Goal: Task Accomplishment & Management: Use online tool/utility

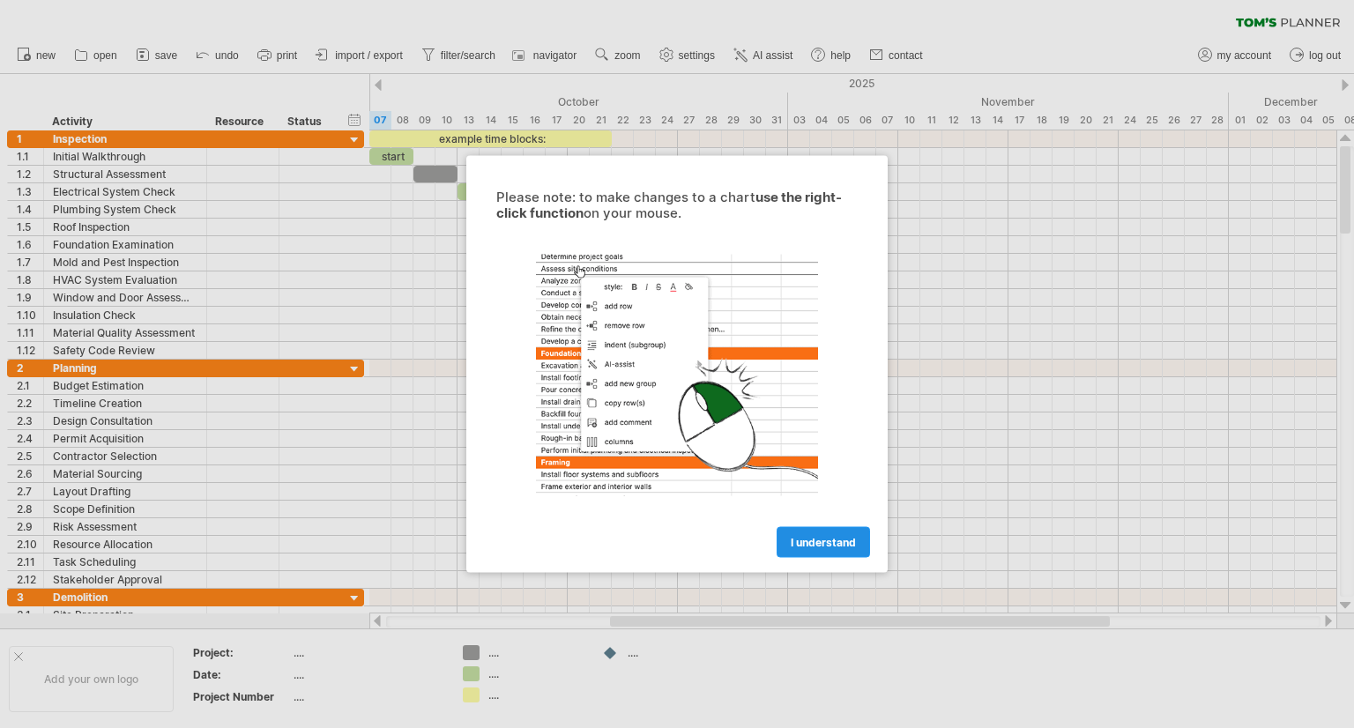
click at [799, 531] on link "I understand" at bounding box center [822, 542] width 93 height 31
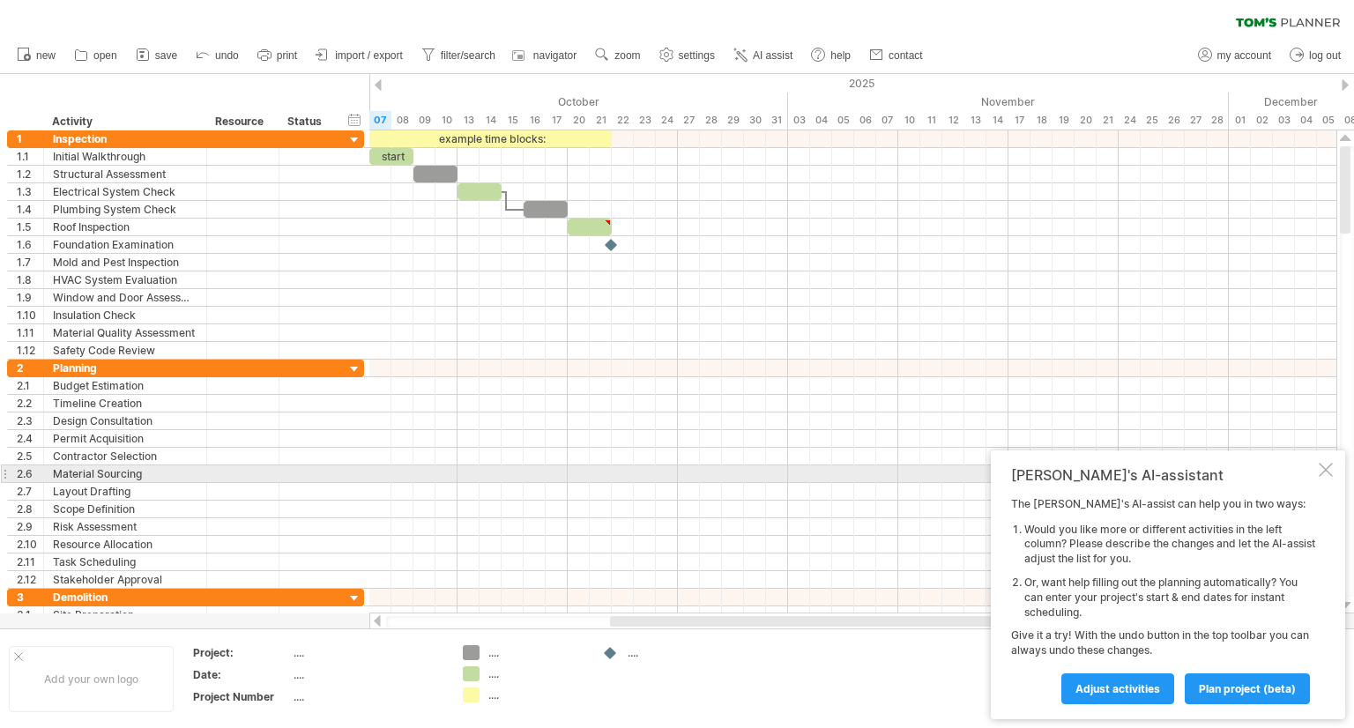
click at [1323, 466] on div at bounding box center [1325, 470] width 14 height 14
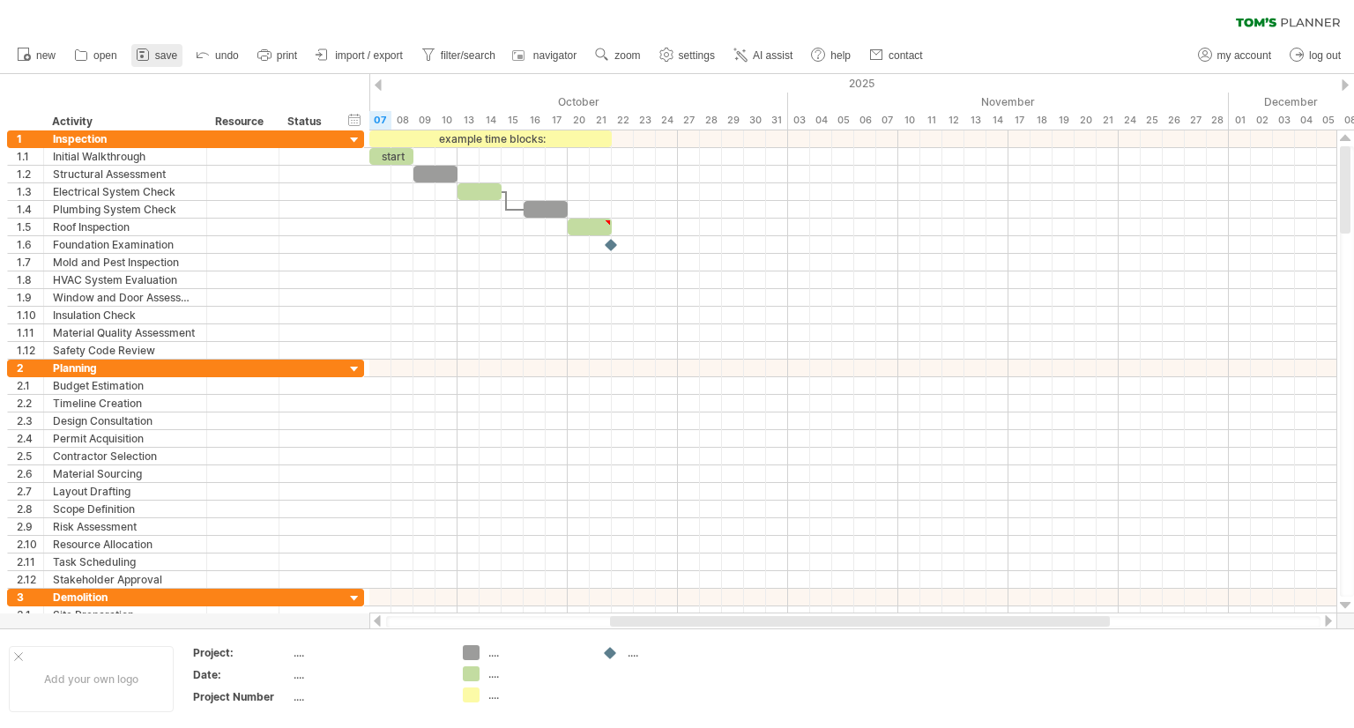
click at [159, 53] on span "save" at bounding box center [166, 55] width 22 height 12
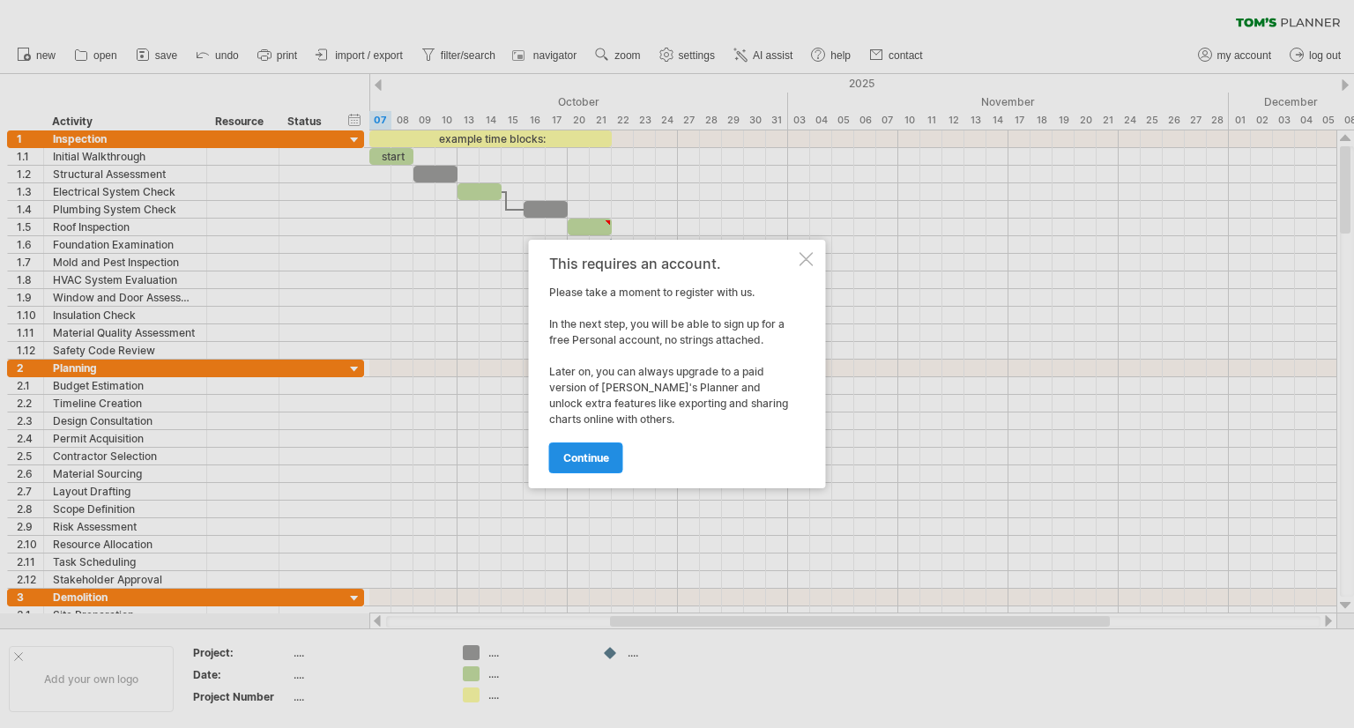
click at [587, 457] on span "continue" at bounding box center [586, 457] width 46 height 13
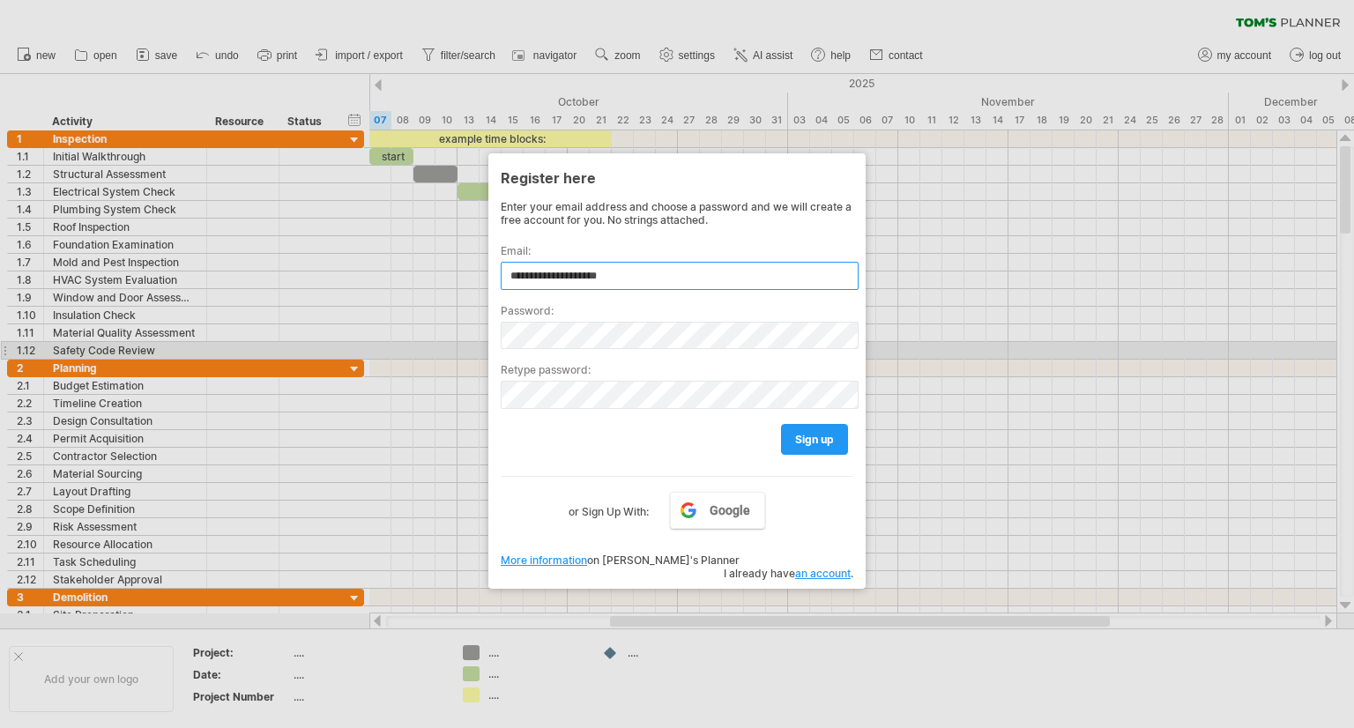
type input "**********"
click at [536, 353] on div "Retype password:" at bounding box center [677, 379] width 353 height 60
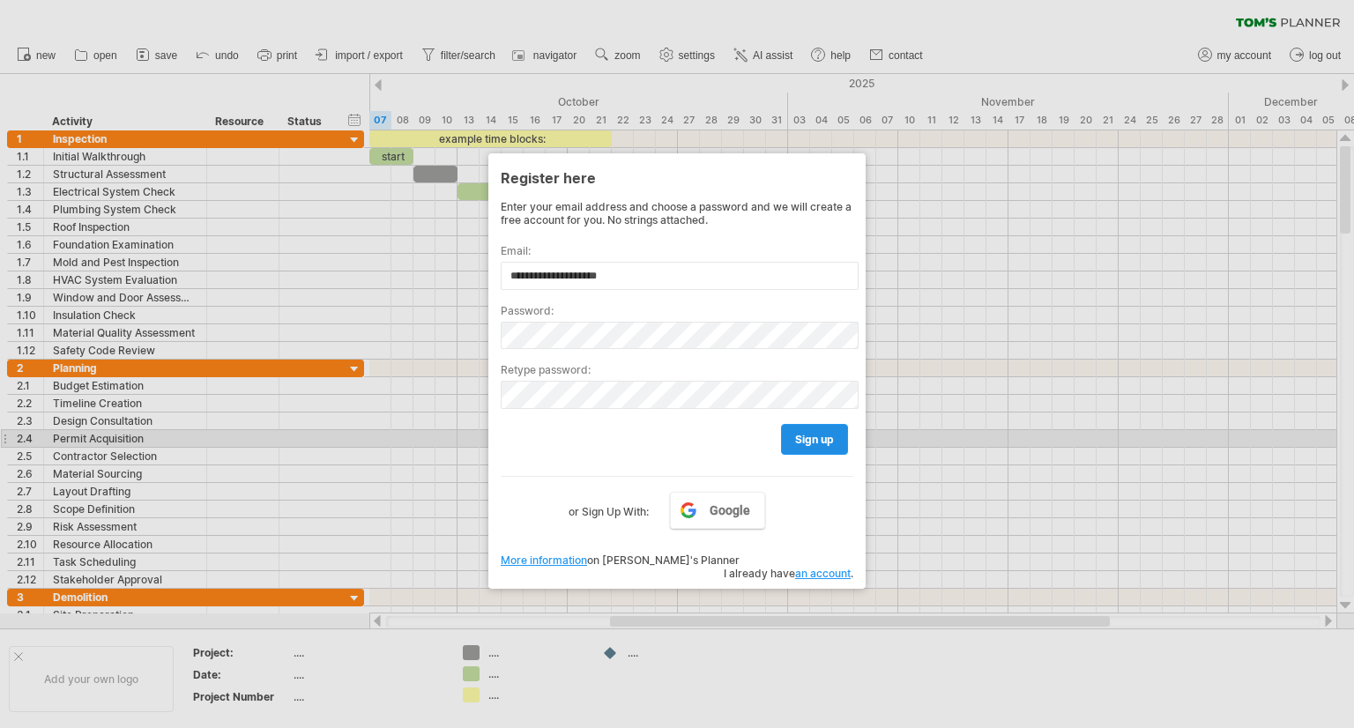
click at [800, 442] on span "sign up" at bounding box center [814, 439] width 39 height 13
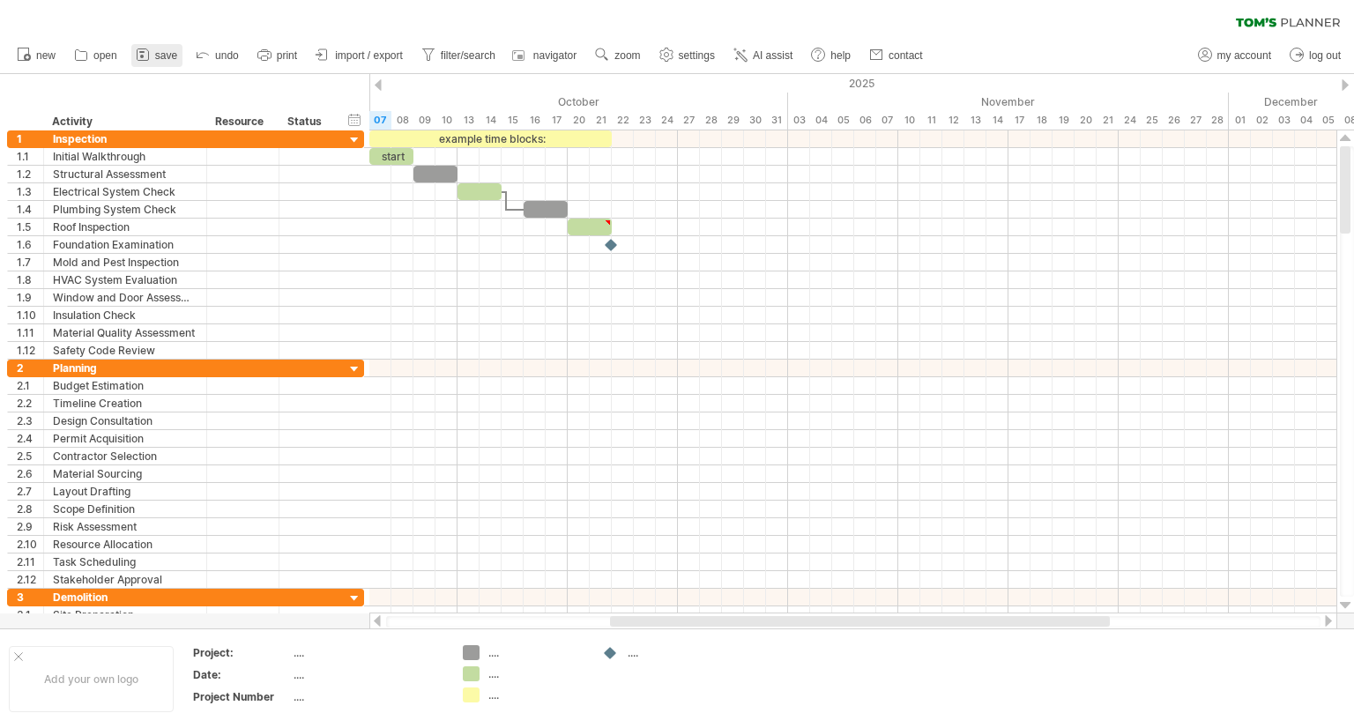
click at [173, 56] on span "save" at bounding box center [166, 55] width 22 height 12
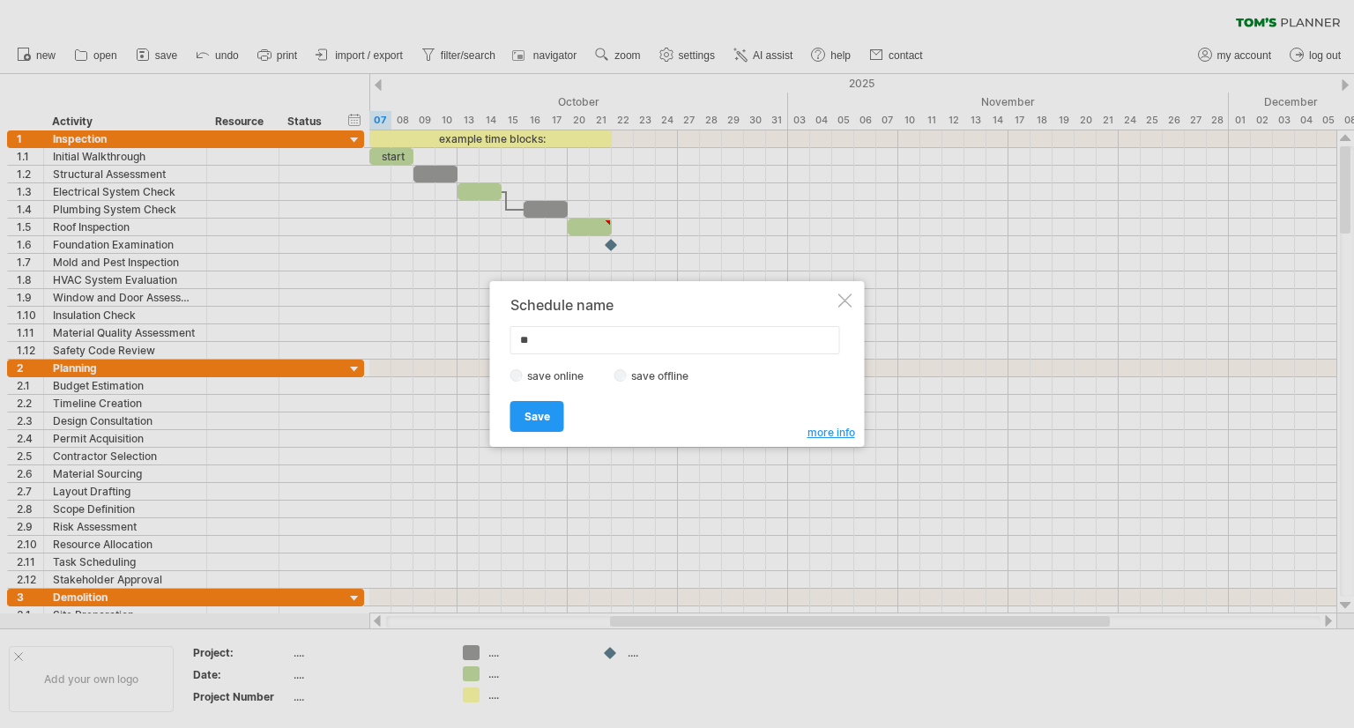
type input "*"
type input "**********"
click at [665, 386] on div "Save Save" at bounding box center [672, 408] width 324 height 45
click at [663, 375] on label "save offline" at bounding box center [665, 375] width 77 height 13
click at [546, 423] on link "Save" at bounding box center [537, 416] width 54 height 31
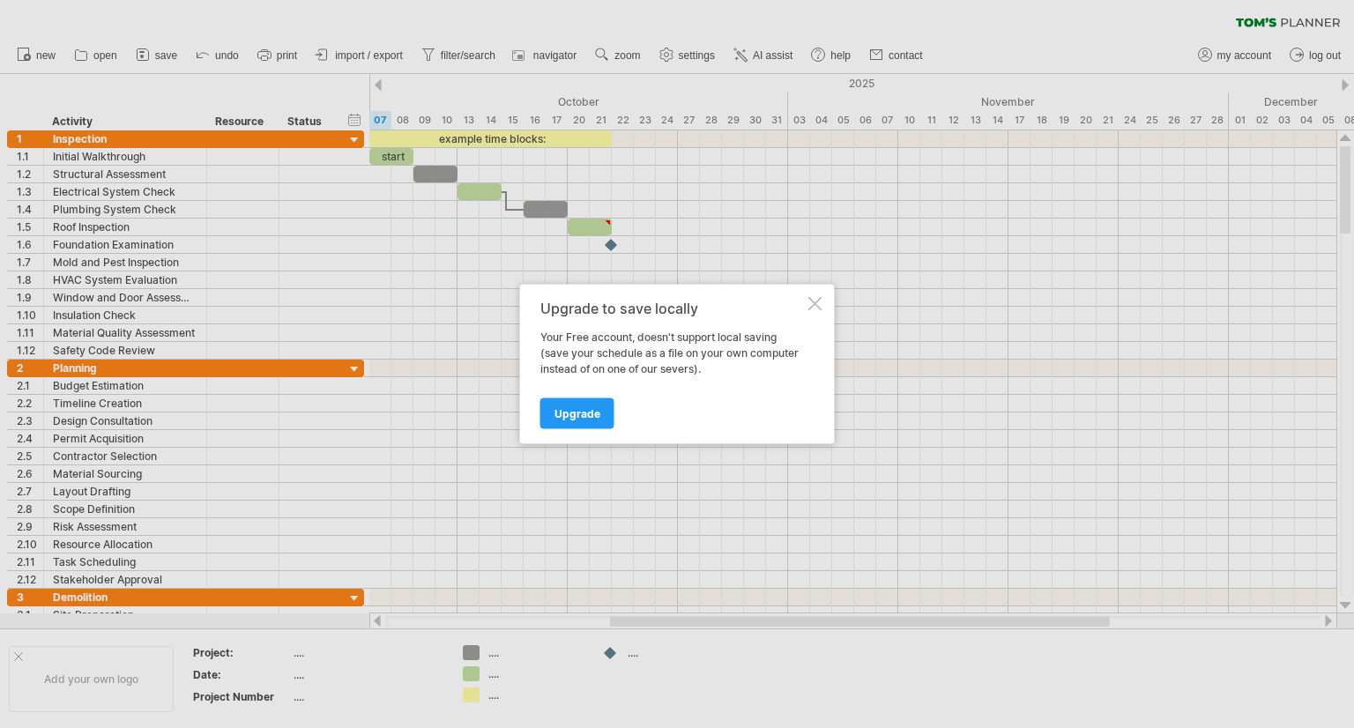
click at [819, 304] on div at bounding box center [815, 304] width 14 height 14
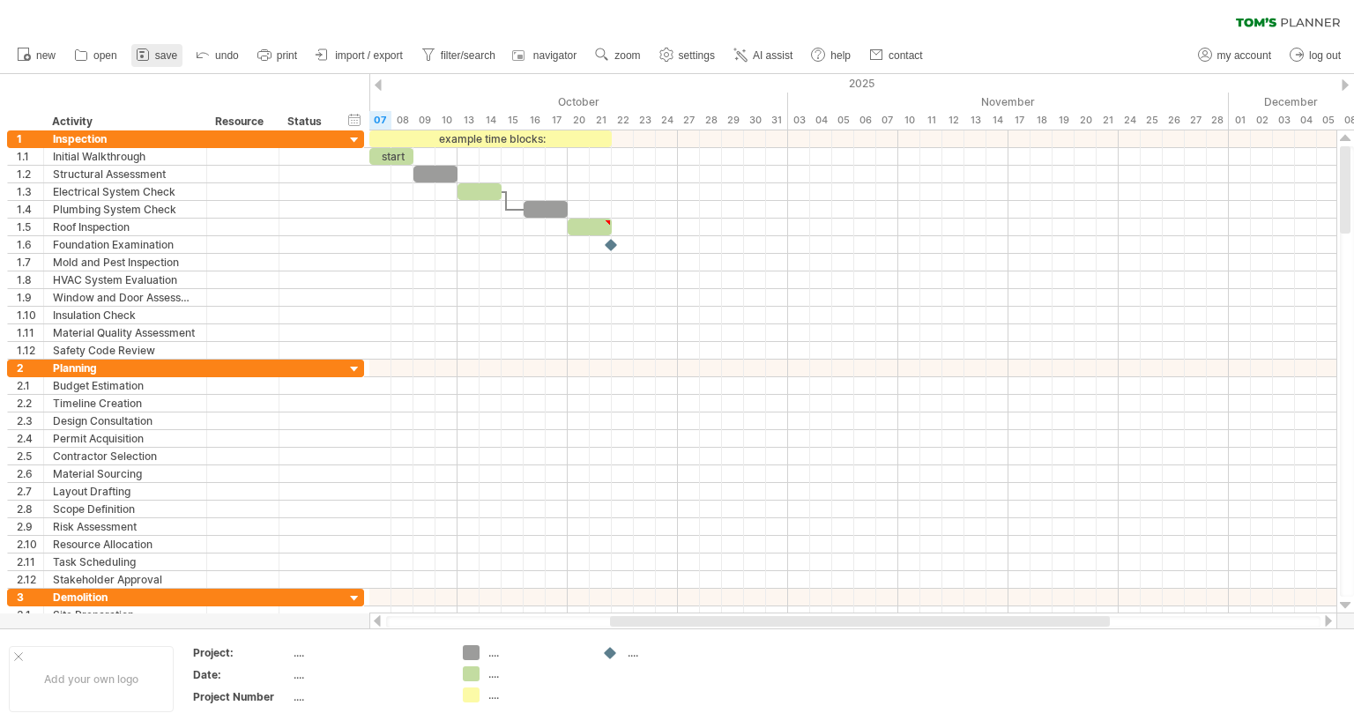
click at [164, 56] on span "save" at bounding box center [166, 55] width 22 height 12
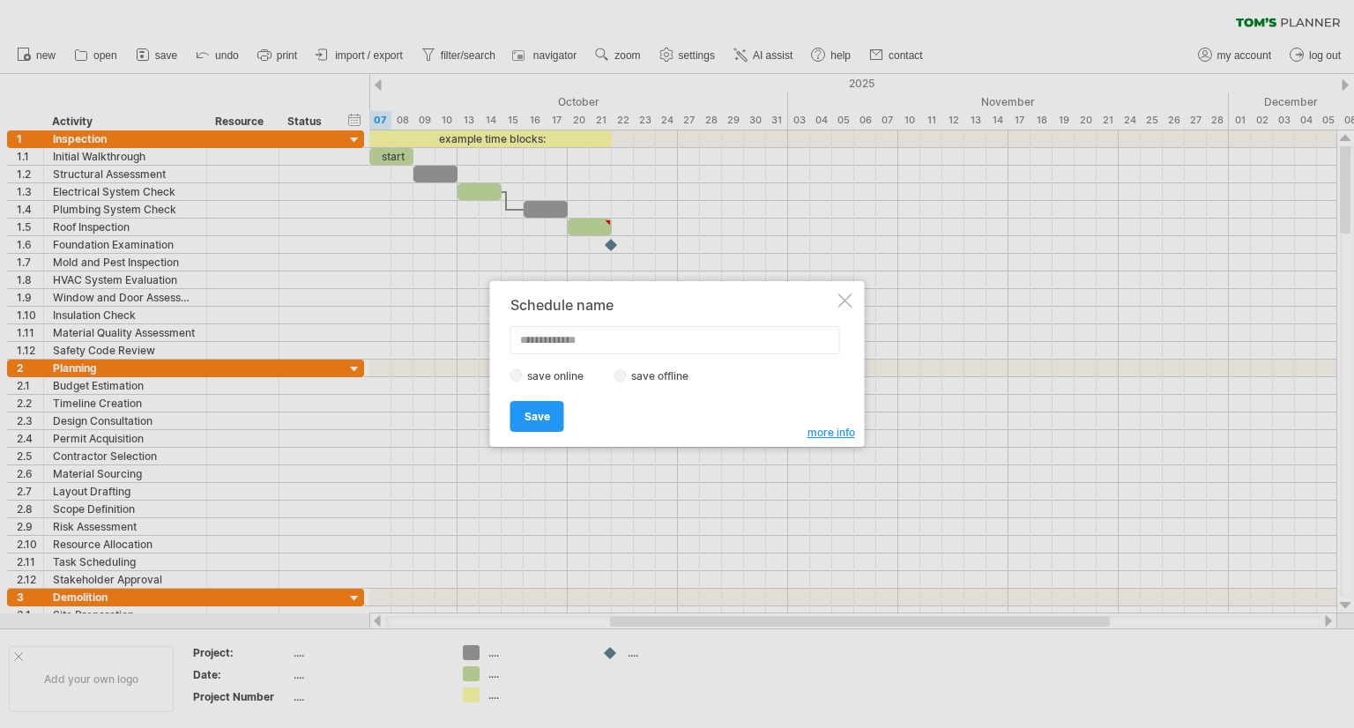
click at [835, 434] on span "more info" at bounding box center [831, 432] width 48 height 13
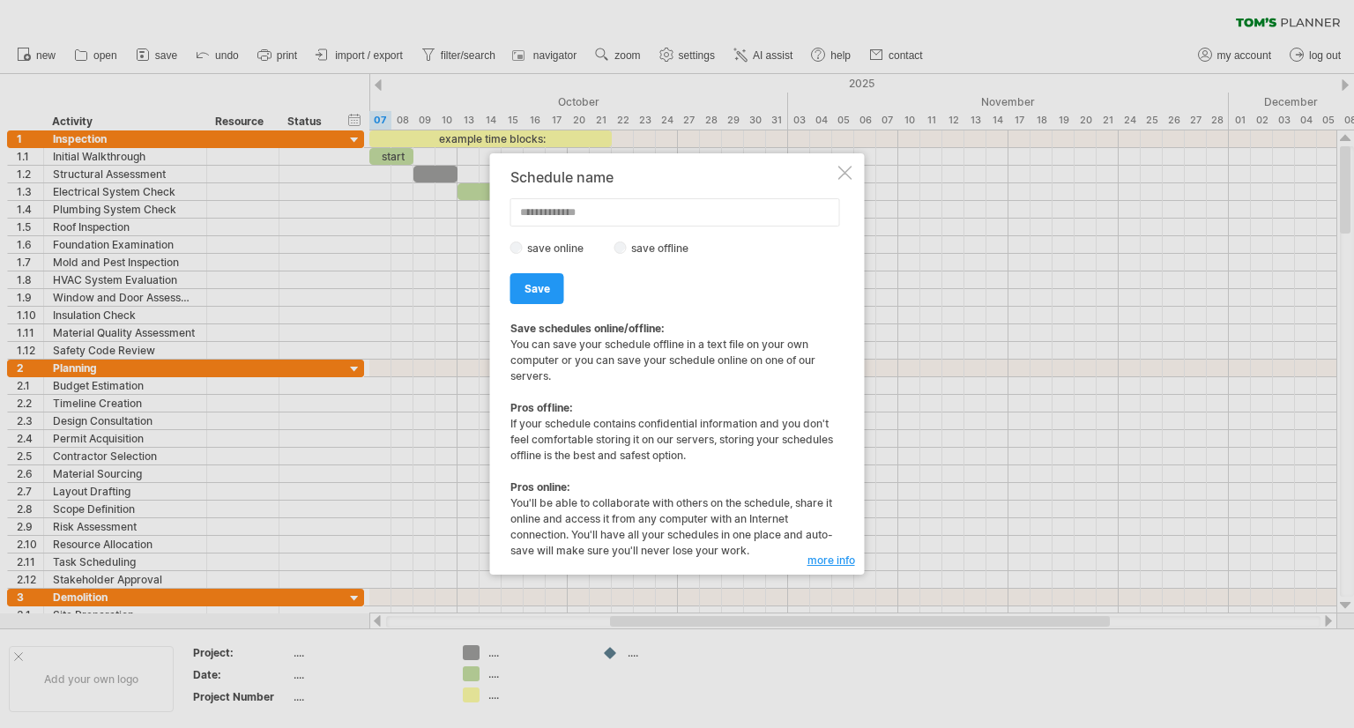
click at [850, 169] on div at bounding box center [845, 173] width 14 height 14
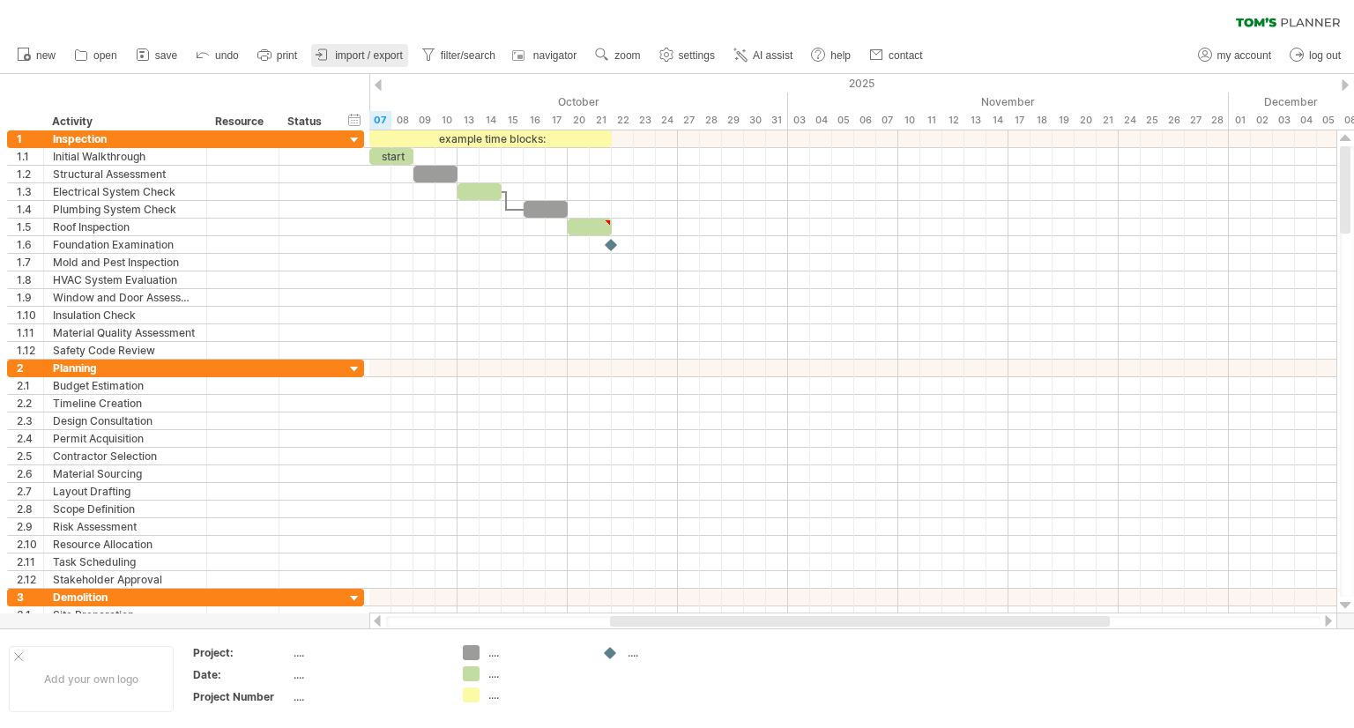
click at [373, 63] on link "import / export" at bounding box center [359, 55] width 97 height 23
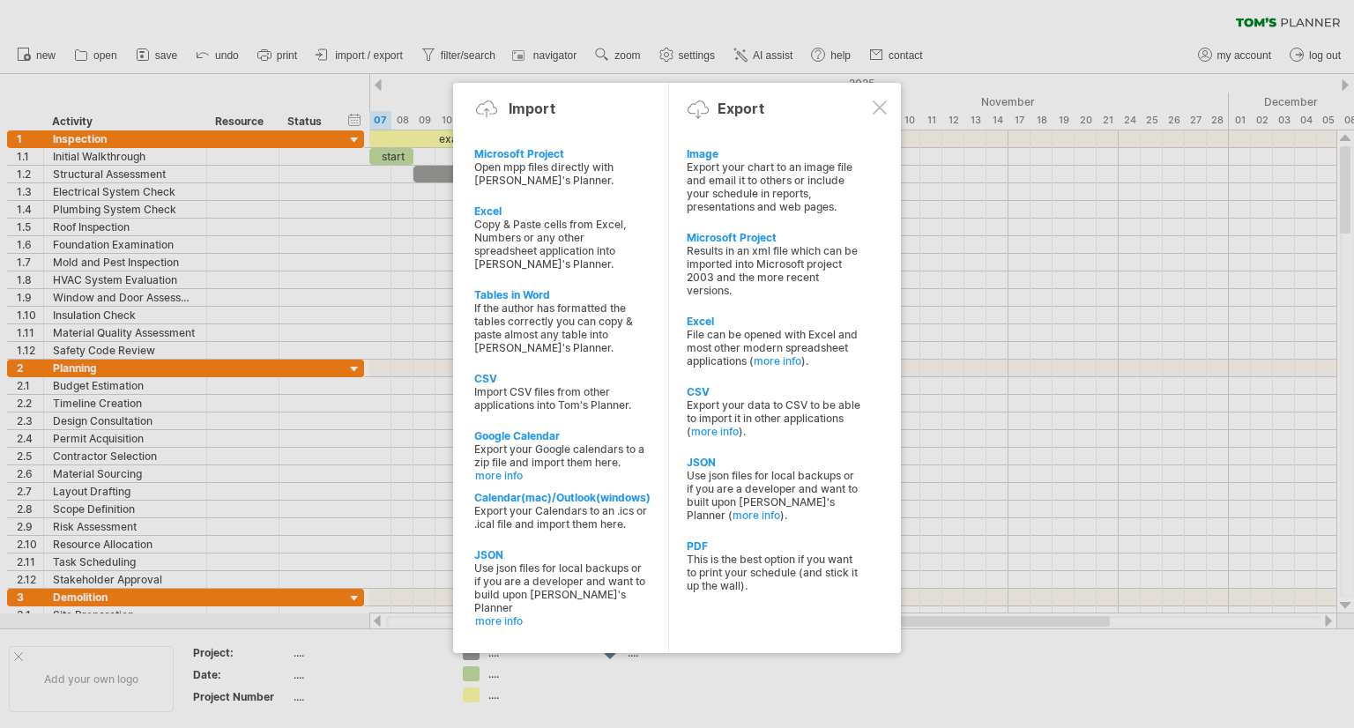
click at [878, 106] on div at bounding box center [880, 107] width 14 height 14
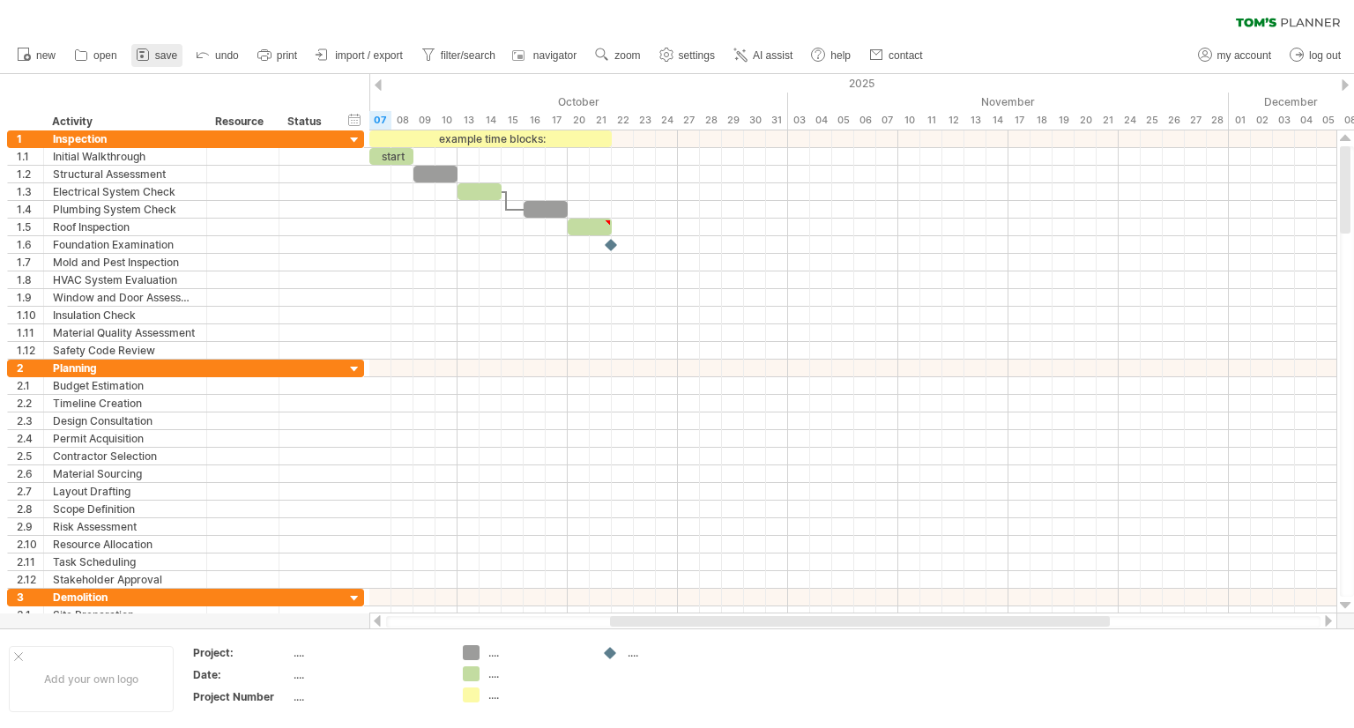
click at [160, 54] on span "save" at bounding box center [166, 55] width 22 height 12
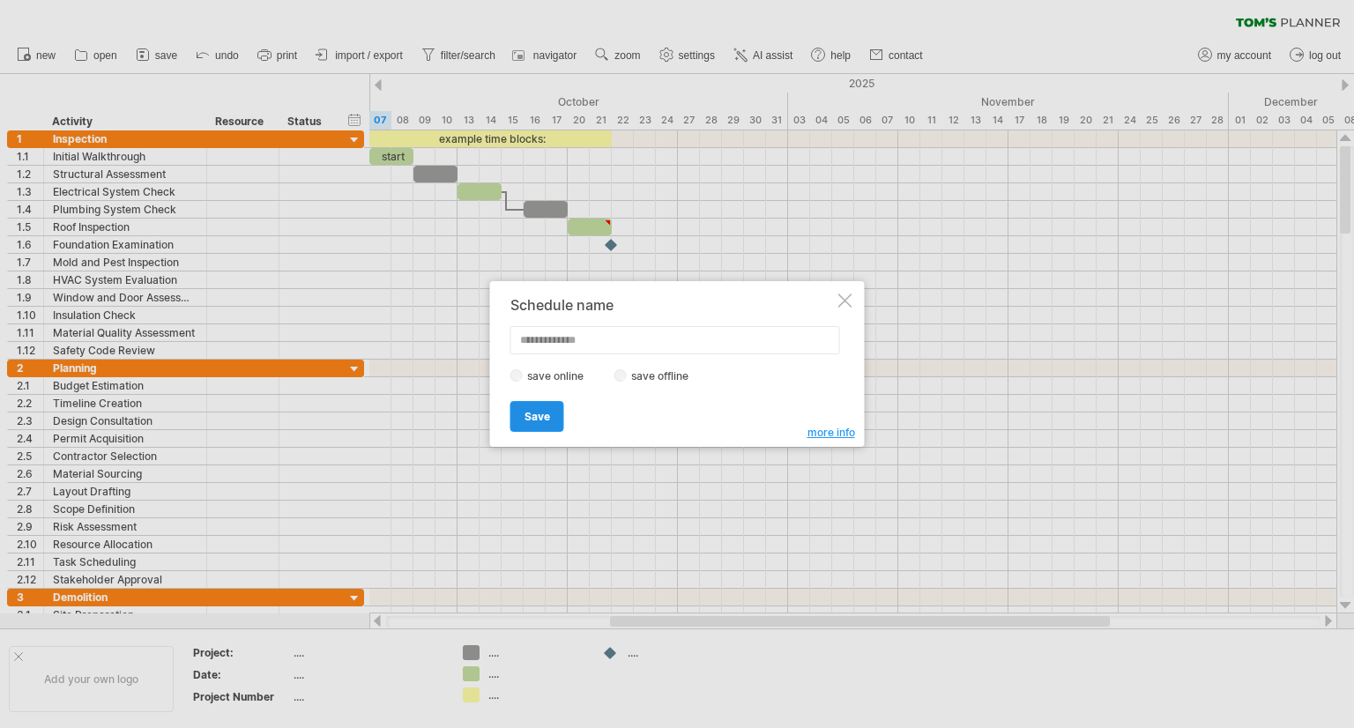
click at [529, 414] on span "Save" at bounding box center [537, 416] width 26 height 13
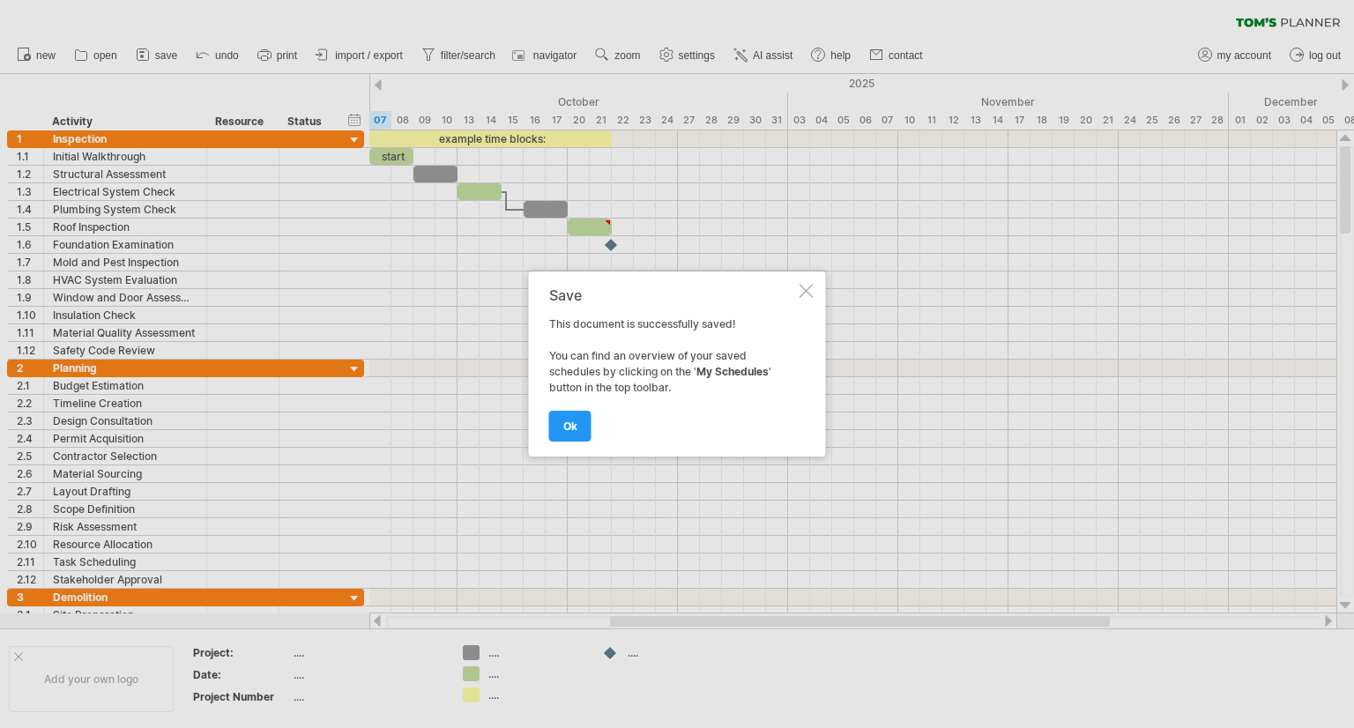
click at [808, 291] on div at bounding box center [806, 291] width 14 height 14
